Goal: Task Accomplishment & Management: Manage account settings

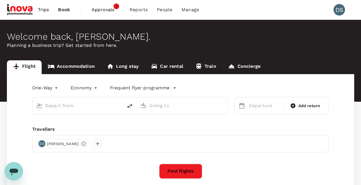
type input "roundtrip"
type input "[PERSON_NAME][GEOGRAPHIC_DATA][PERSON_NAME] (SYD)"
type input "[GEOGRAPHIC_DATA] ([PERSON_NAME])"
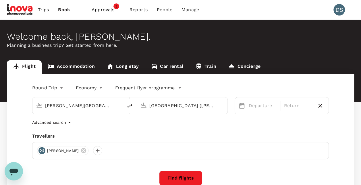
click at [102, 9] on span "Approvals" at bounding box center [106, 9] width 29 height 7
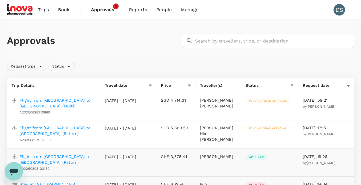
click at [36, 131] on p "Flight from [GEOGRAPHIC_DATA] to [GEOGRAPHIC_DATA] (Return)" at bounding box center [58, 130] width 76 height 11
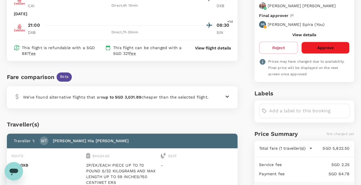
scroll to position [144, 0]
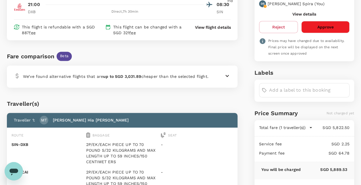
click at [224, 72] on icon at bounding box center [227, 75] width 7 height 7
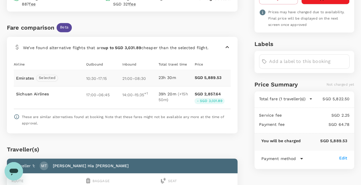
scroll to position [29, 0]
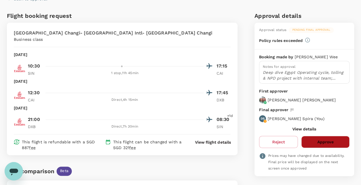
click at [320, 139] on button "Approve" at bounding box center [325, 142] width 48 height 12
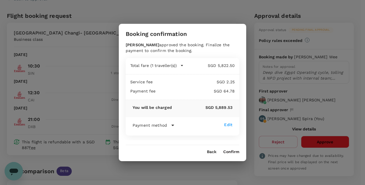
click at [238, 149] on div "Back Confirm" at bounding box center [182, 149] width 127 height 9
click at [237, 150] on button "Confirm" at bounding box center [231, 152] width 16 height 5
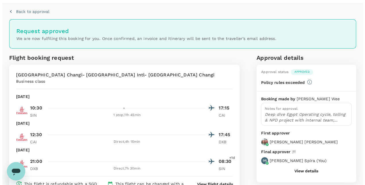
scroll to position [0, 0]
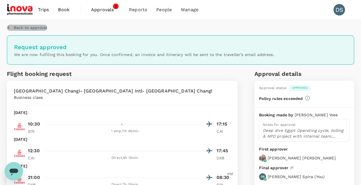
click at [35, 29] on p "Back to approval" at bounding box center [30, 28] width 33 height 6
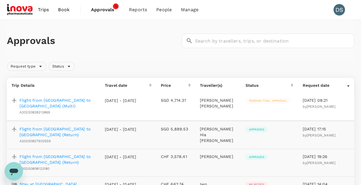
click at [48, 99] on p "Flight from [GEOGRAPHIC_DATA] to [GEOGRAPHIC_DATA] (Multi)" at bounding box center [58, 102] width 76 height 11
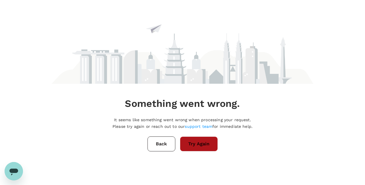
click at [195, 140] on button "Try Again" at bounding box center [199, 143] width 38 height 15
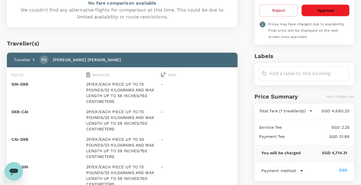
scroll to position [115, 0]
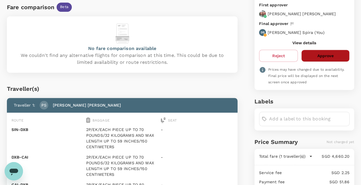
click at [313, 50] on button "Approve" at bounding box center [325, 56] width 48 height 12
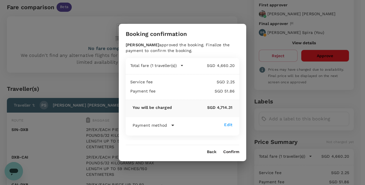
click at [238, 152] on button "Confirm" at bounding box center [231, 152] width 16 height 5
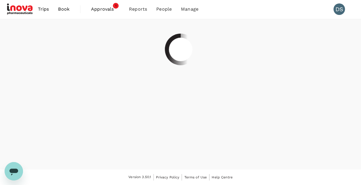
scroll to position [0, 0]
